Goal: Information Seeking & Learning: Find specific fact

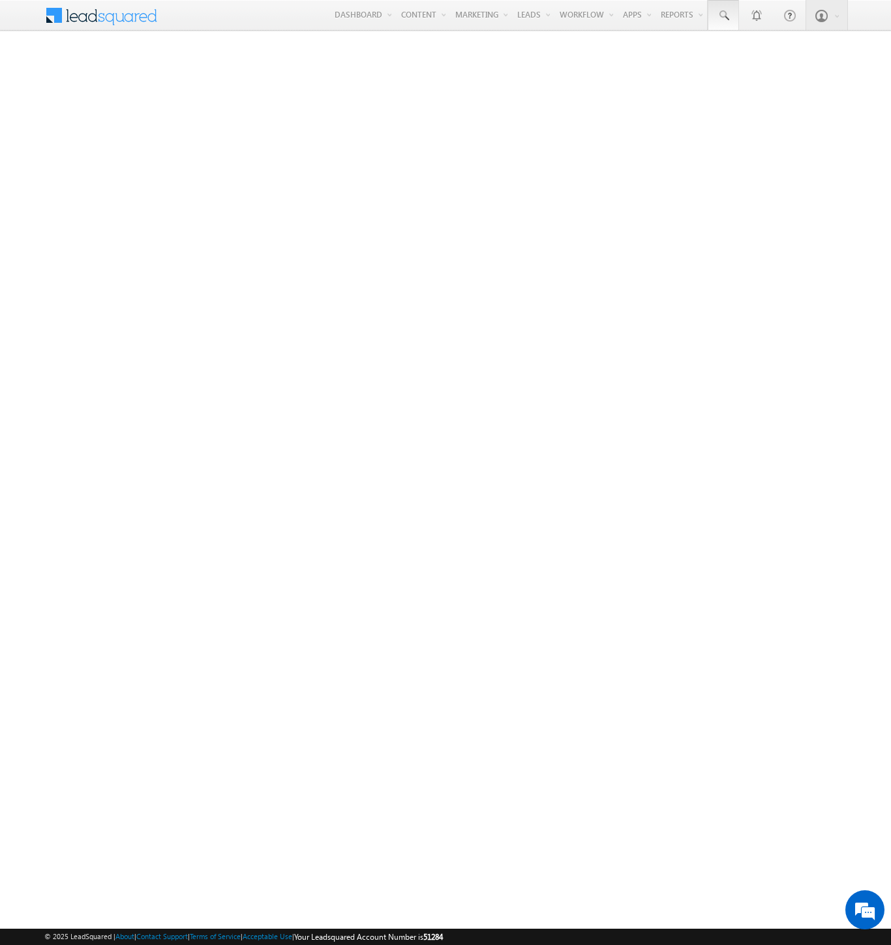
click at [722, 16] on span at bounding box center [722, 15] width 13 height 13
type input "8915584131"
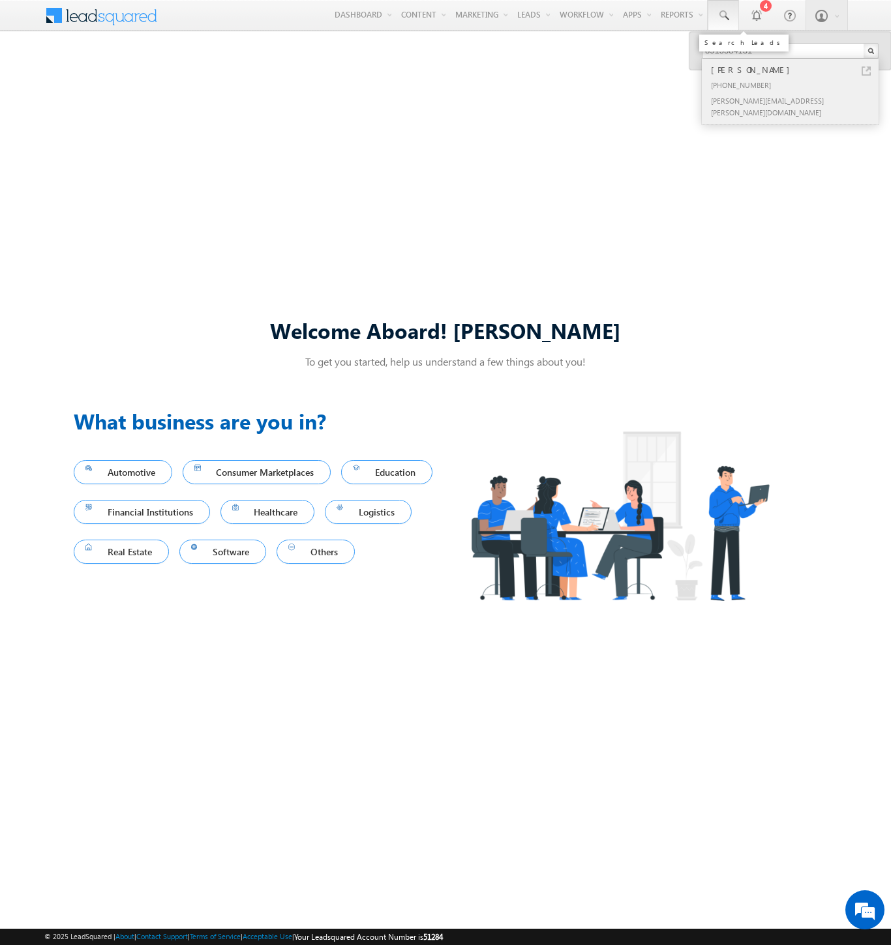
click at [795, 70] on div "[PERSON_NAME]" at bounding box center [795, 70] width 175 height 14
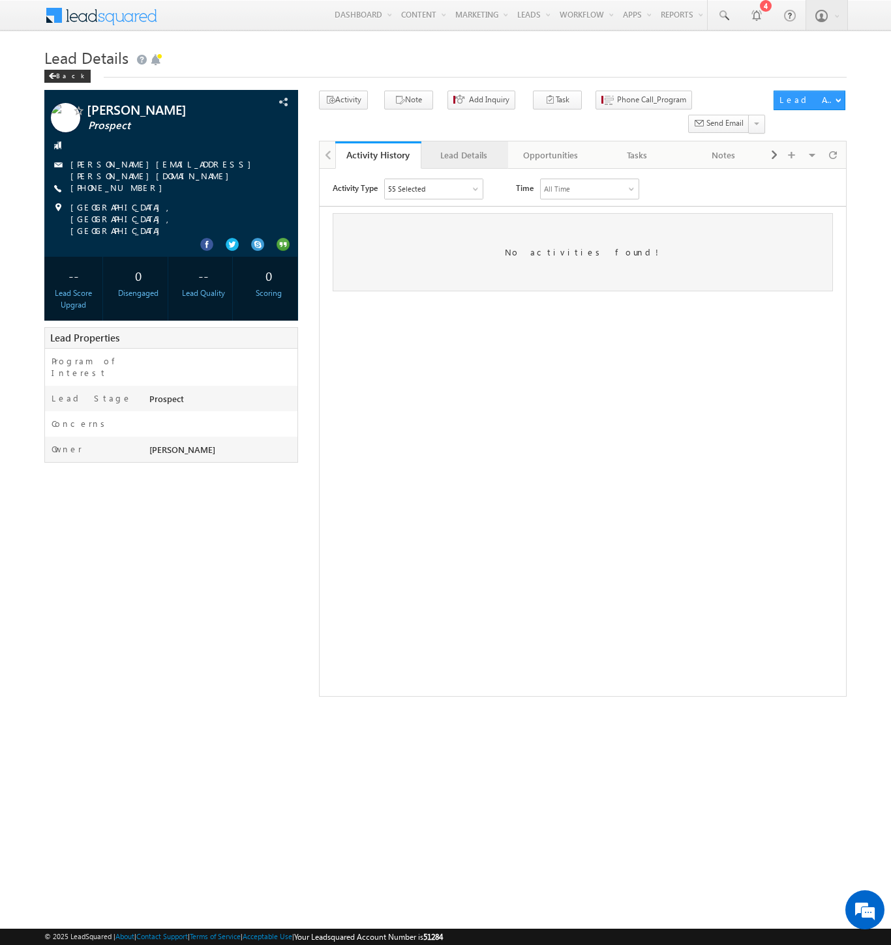
click at [464, 147] on div "Lead Details" at bounding box center [464, 155] width 64 height 16
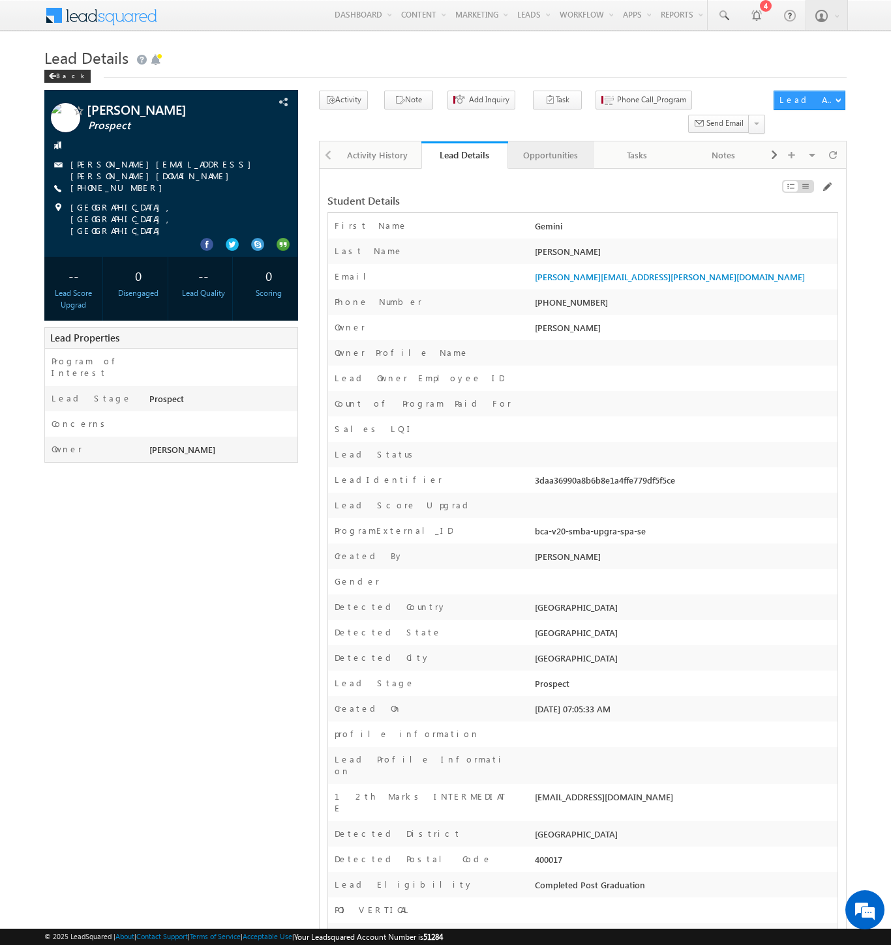
click at [550, 147] on div "Opportunities" at bounding box center [550, 155] width 64 height 16
